Goal: Transaction & Acquisition: Purchase product/service

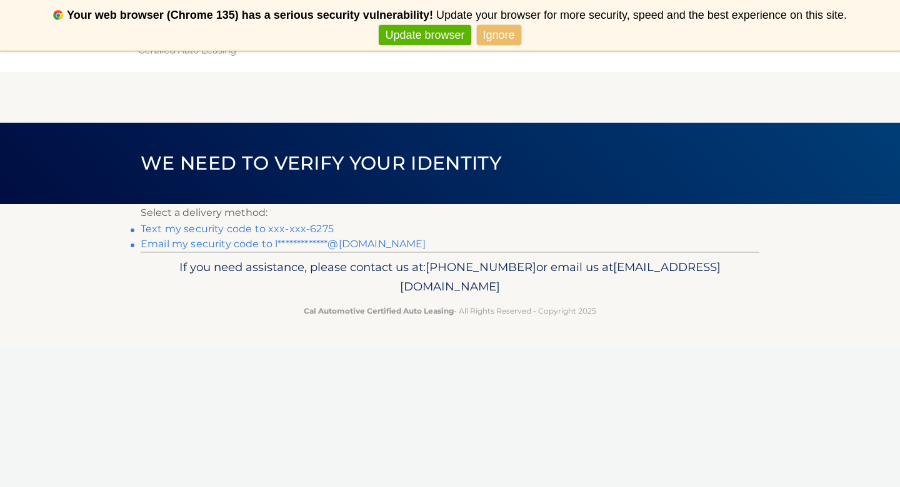
click at [513, 34] on link "Ignore" at bounding box center [499, 35] width 44 height 21
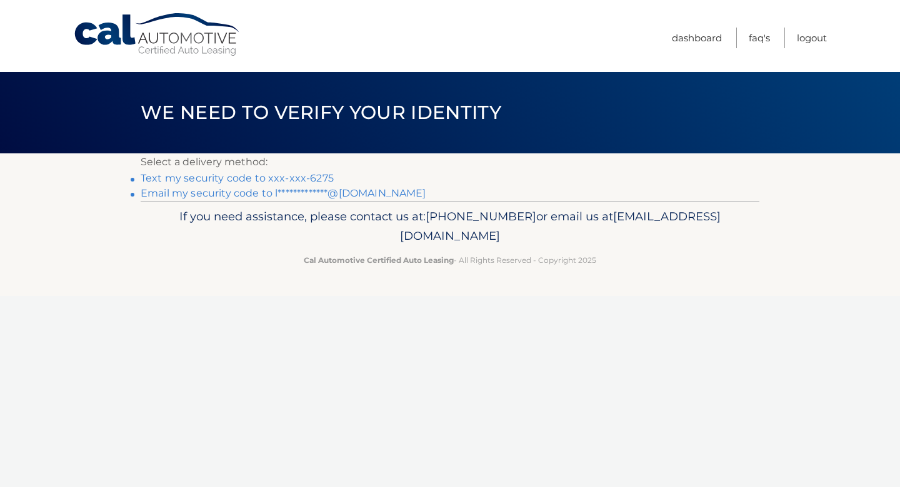
click at [241, 177] on link "Text my security code to xxx-xxx-6275" at bounding box center [237, 178] width 193 height 12
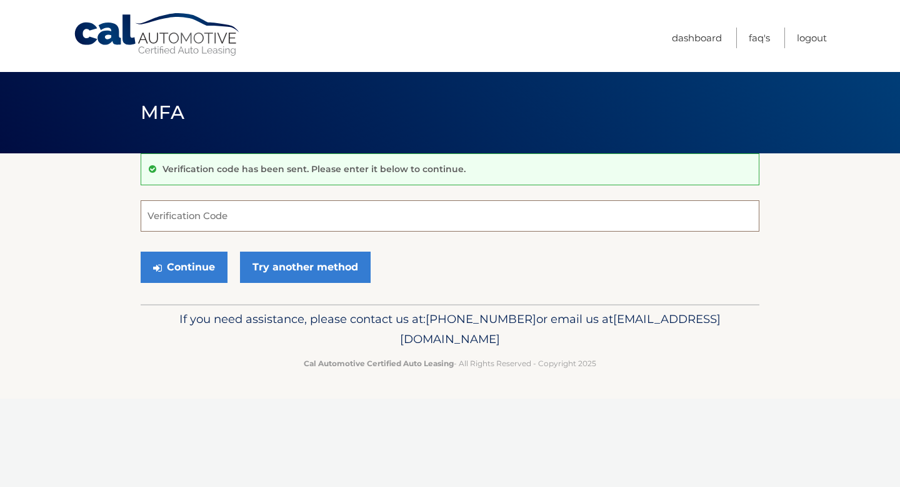
click at [285, 228] on input "Verification Code" at bounding box center [450, 215] width 619 height 31
type input "231241"
click at [191, 273] on button "Continue" at bounding box center [184, 266] width 87 height 31
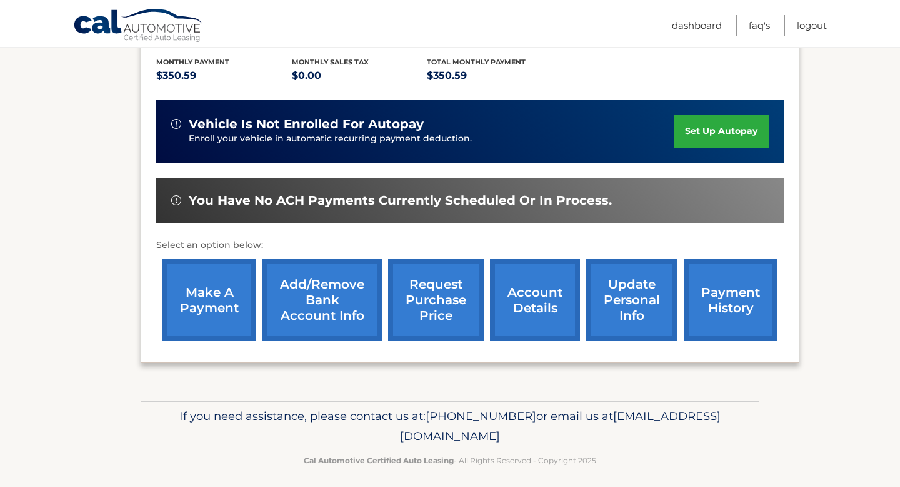
scroll to position [271, 0]
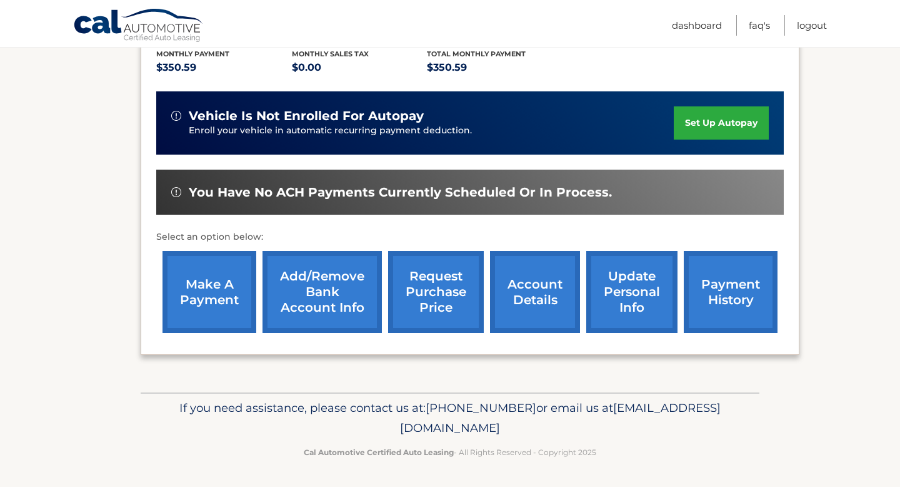
click at [200, 316] on link "make a payment" at bounding box center [210, 292] width 94 height 82
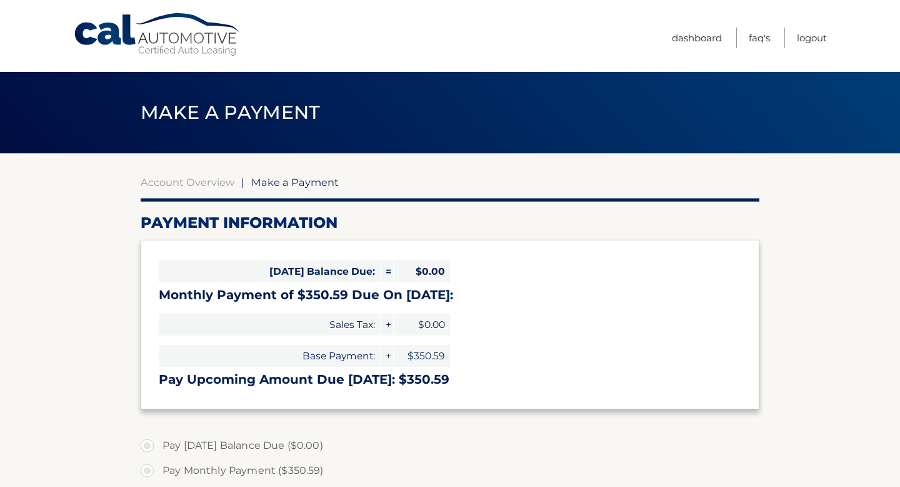
select select "NDQxNmNmYTItNjliNS00MzAxLTljZmUtMWZlODEzMzBhYTU2"
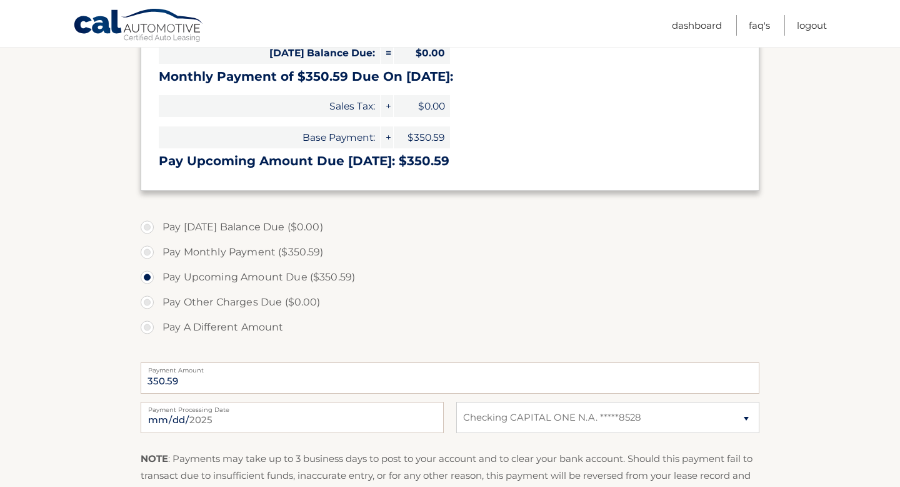
scroll to position [341, 0]
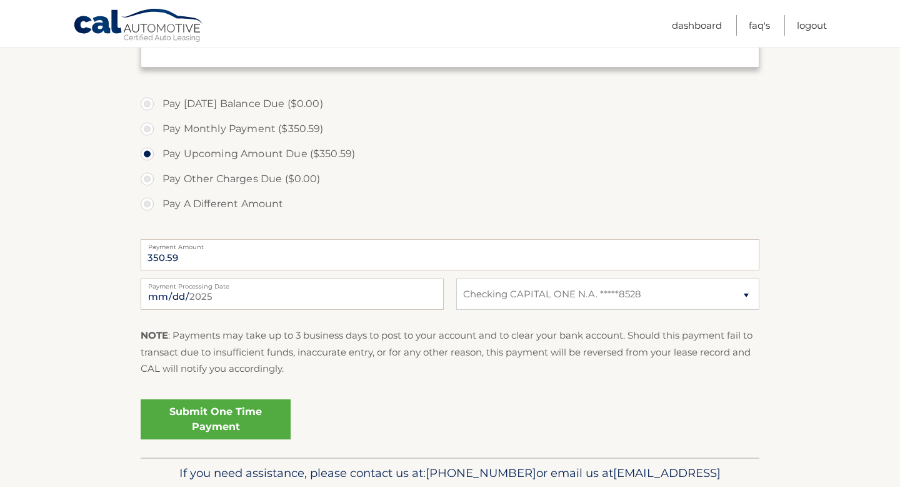
click at [208, 131] on label "Pay Monthly Payment ($350.59)" at bounding box center [450, 128] width 619 height 25
click at [158, 131] on input "Pay Monthly Payment ($350.59)" at bounding box center [152, 126] width 13 height 20
radio input "true"
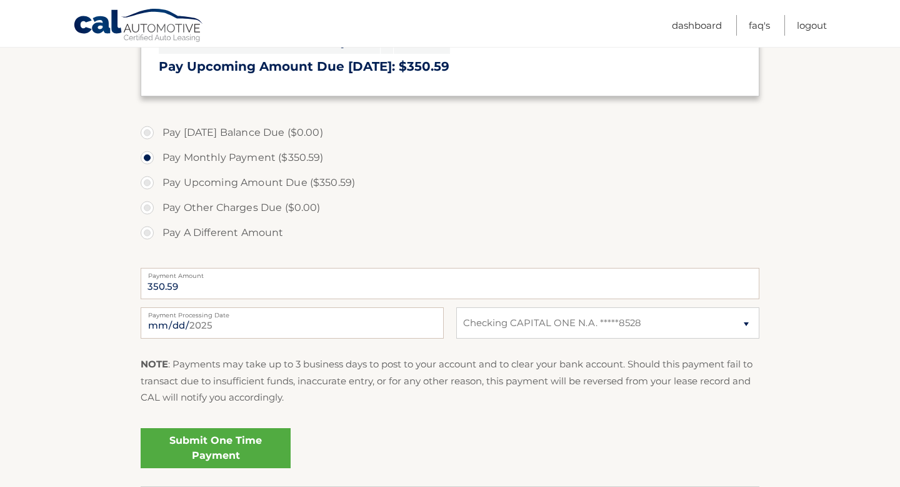
scroll to position [407, 0]
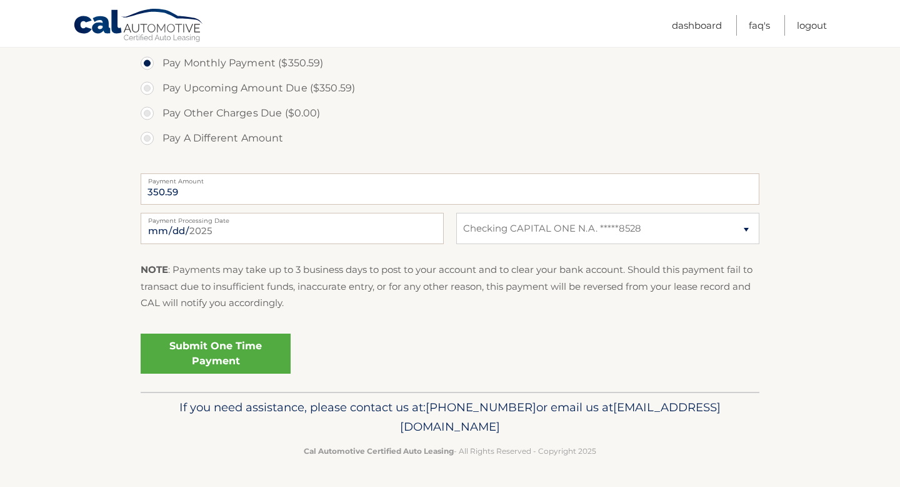
click at [208, 344] on link "Submit One Time Payment" at bounding box center [216, 353] width 150 height 40
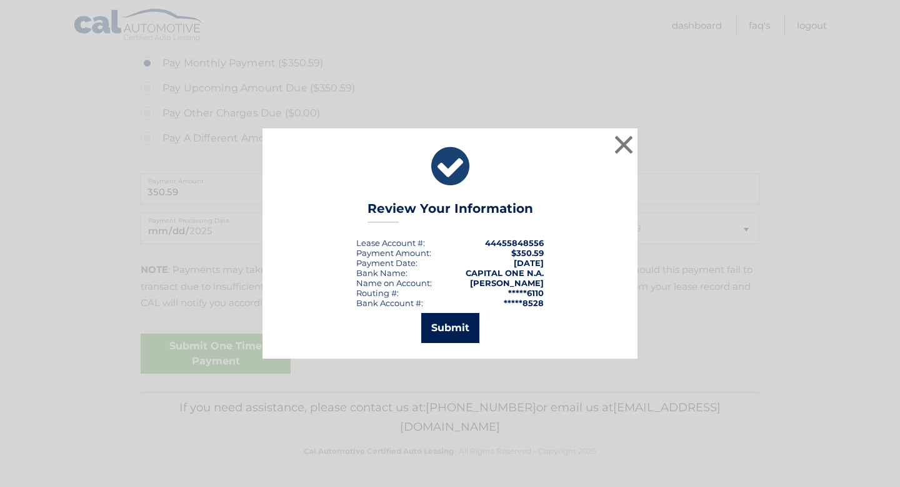
click at [468, 325] on button "Submit" at bounding box center [450, 328] width 58 height 30
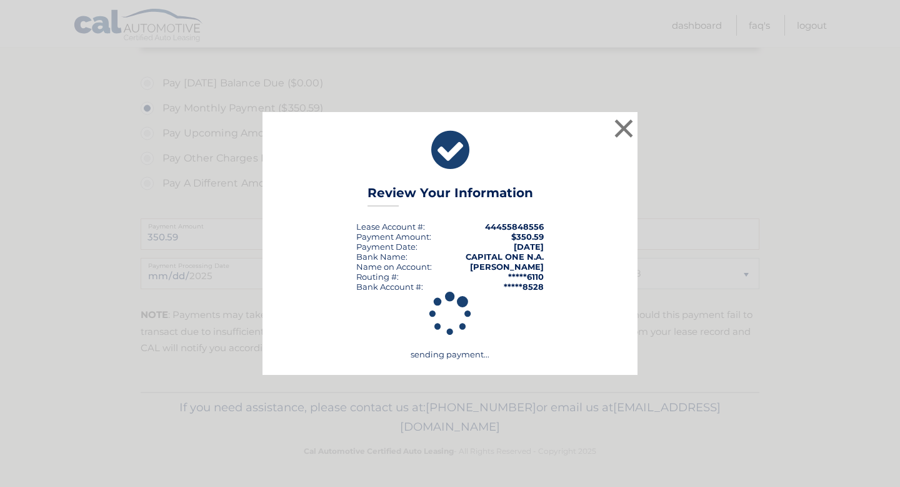
scroll to position [362, 0]
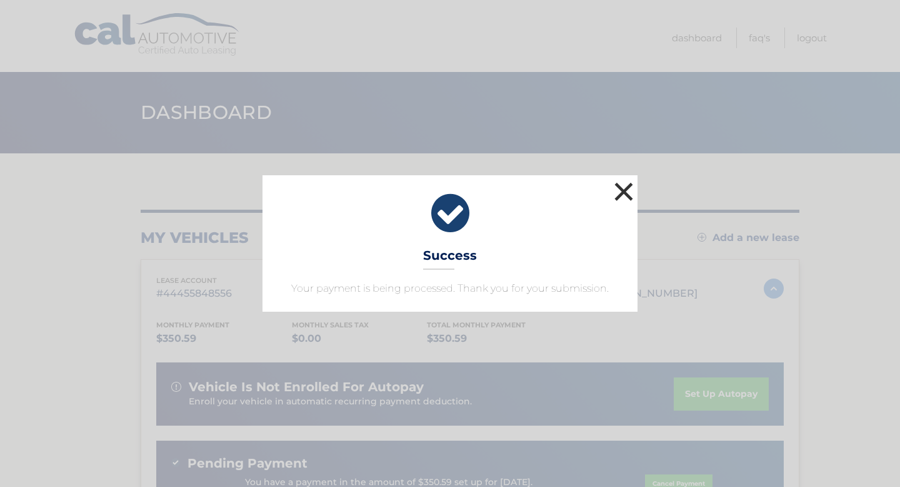
click at [623, 193] on button "×" at bounding box center [624, 191] width 25 height 25
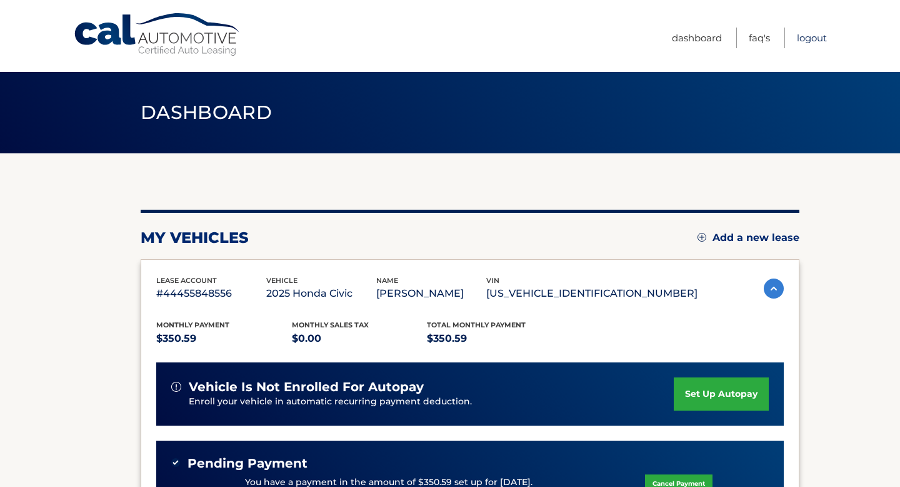
click at [808, 38] on link "Logout" at bounding box center [812, 38] width 30 height 21
